Goal: Find specific page/section: Find specific page/section

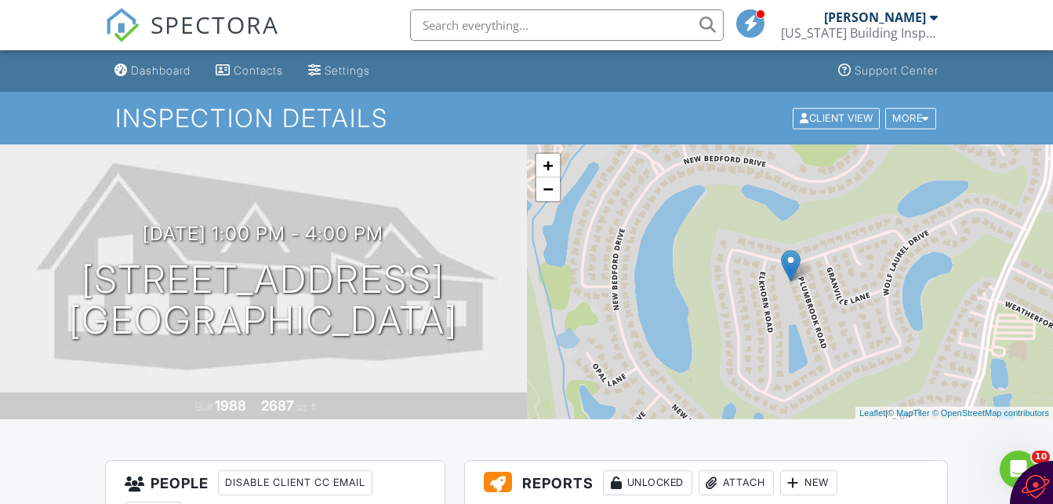
click at [467, 35] on input "text" at bounding box center [567, 24] width 314 height 31
click at [466, 30] on input "text" at bounding box center [567, 24] width 314 height 31
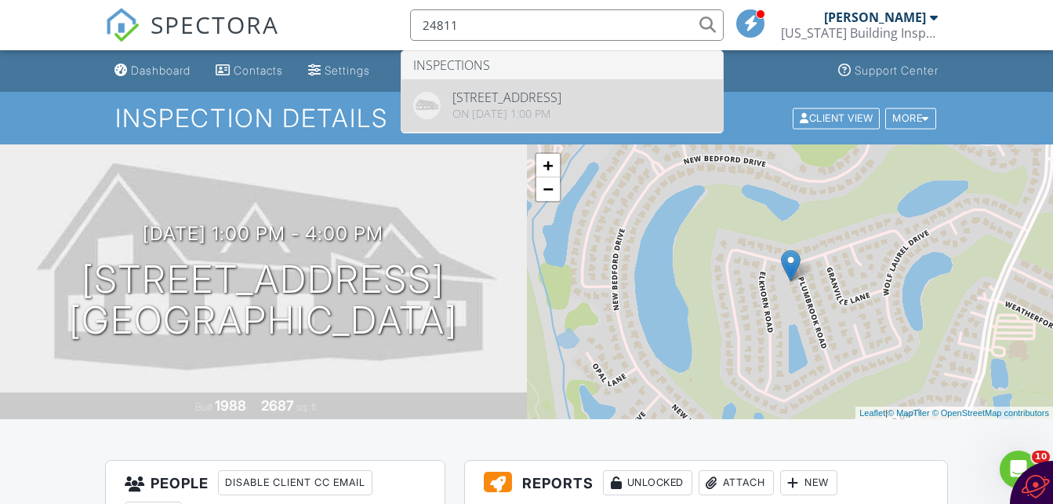
type input "24811"
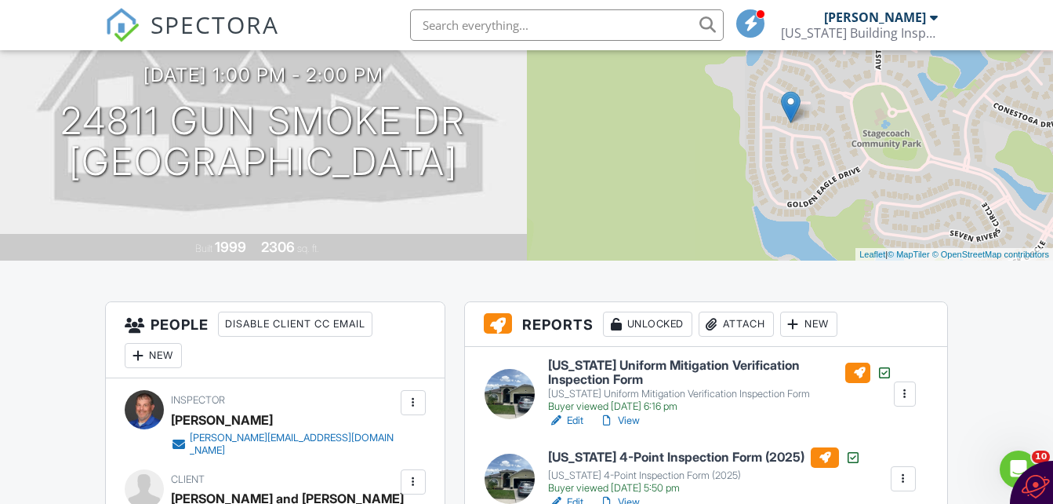
scroll to position [314, 0]
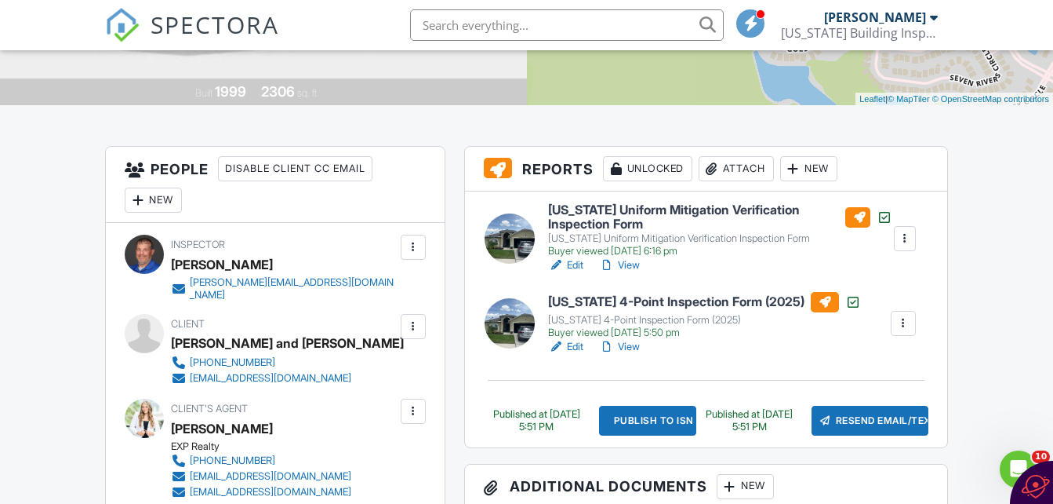
click at [515, 248] on div at bounding box center [510, 238] width 50 height 50
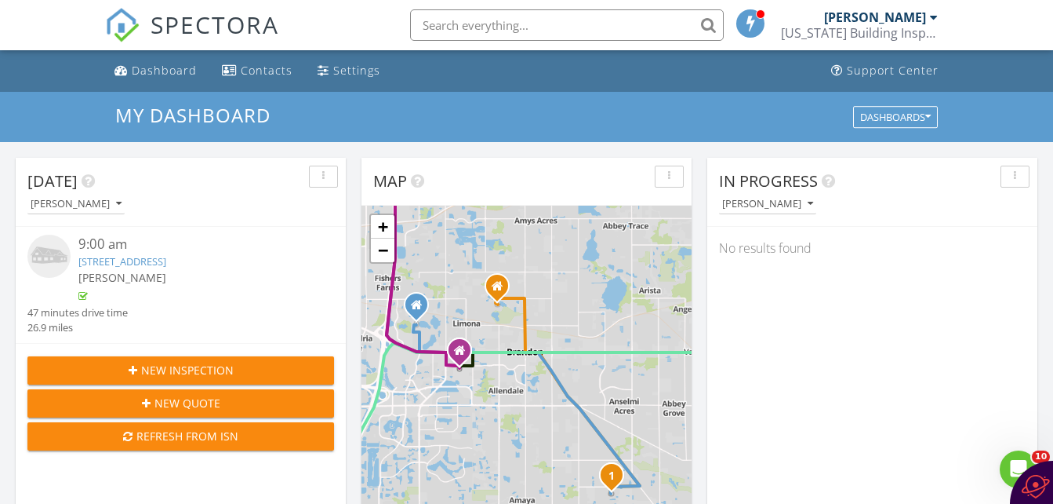
click at [453, 22] on input "text" at bounding box center [567, 24] width 314 height 31
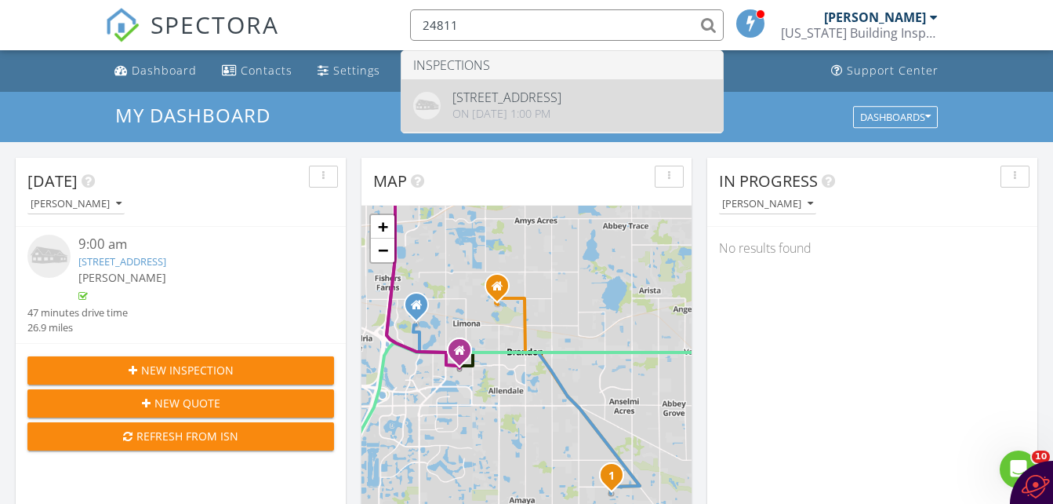
type input "24811"
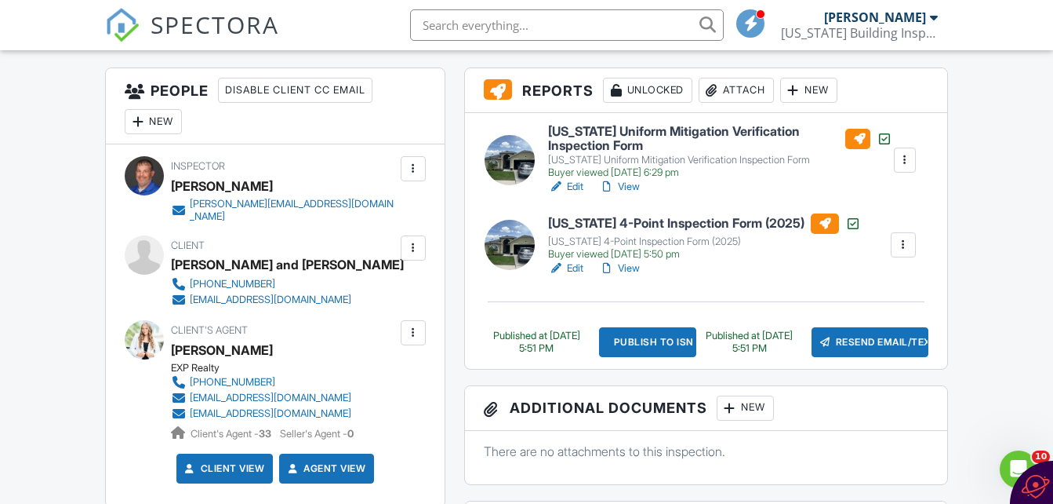
click at [626, 267] on link "View" at bounding box center [619, 268] width 41 height 16
click at [572, 183] on link "Edit" at bounding box center [565, 187] width 35 height 16
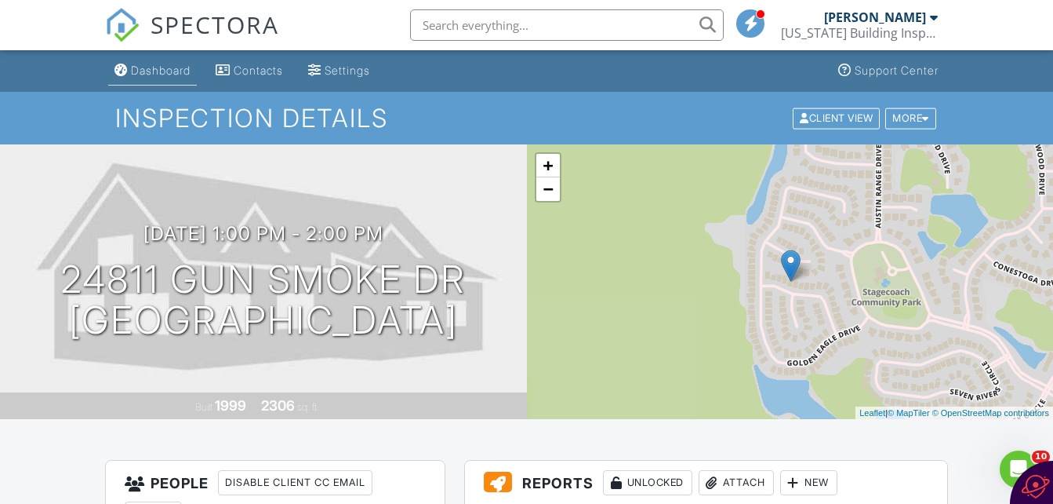
click at [152, 75] on div "Dashboard" at bounding box center [161, 70] width 60 height 13
